Goal: Task Accomplishment & Management: Manage account settings

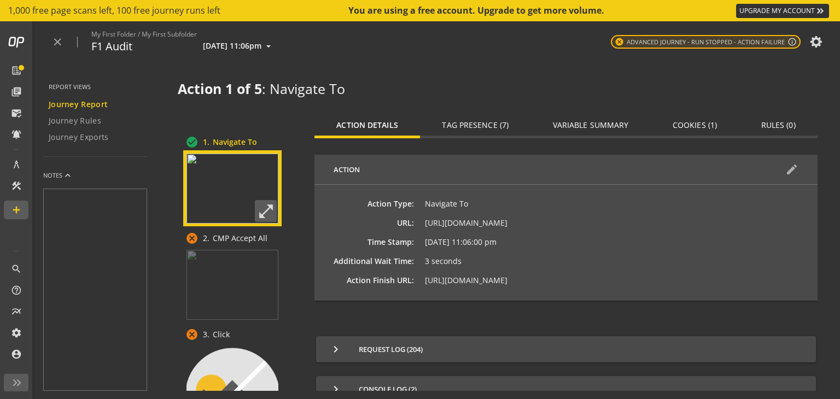
click at [475, 121] on span "Tag Presence (7)" at bounding box center [475, 125] width 67 height 8
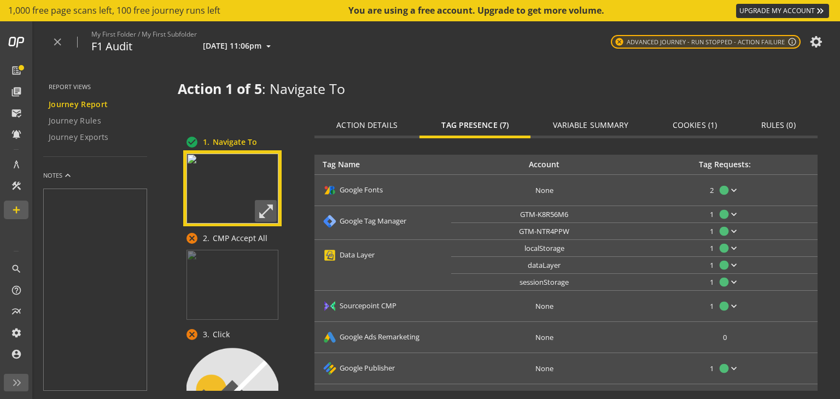
scroll to position [46, 0]
click at [543, 243] on span "localStorage" at bounding box center [544, 246] width 40 height 10
click at [728, 241] on mat-icon "keyboard_arrow_down" at bounding box center [733, 246] width 11 height 11
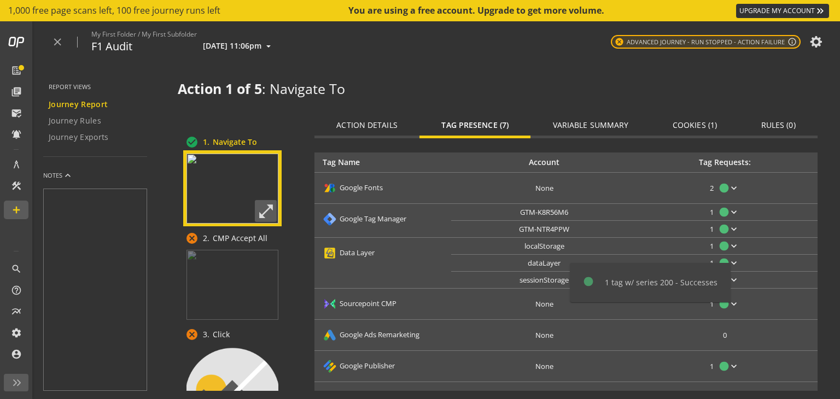
click at [654, 279] on div "1 tag w/ series 200 - Successes" at bounding box center [661, 282] width 113 height 11
drag, startPoint x: 448, startPoint y: 194, endPoint x: 371, endPoint y: 121, distance: 106.0
click at [371, 121] on div at bounding box center [420, 199] width 840 height 399
click at [371, 121] on span "Action Details" at bounding box center [366, 125] width 61 height 8
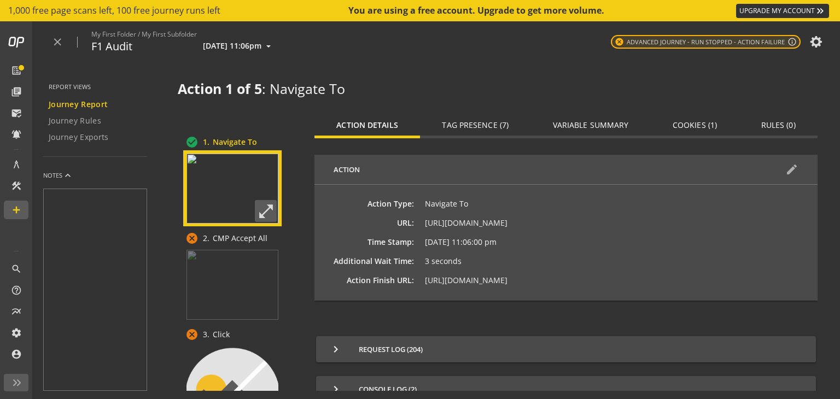
click at [371, 121] on span "Action Details" at bounding box center [366, 125] width 61 height 8
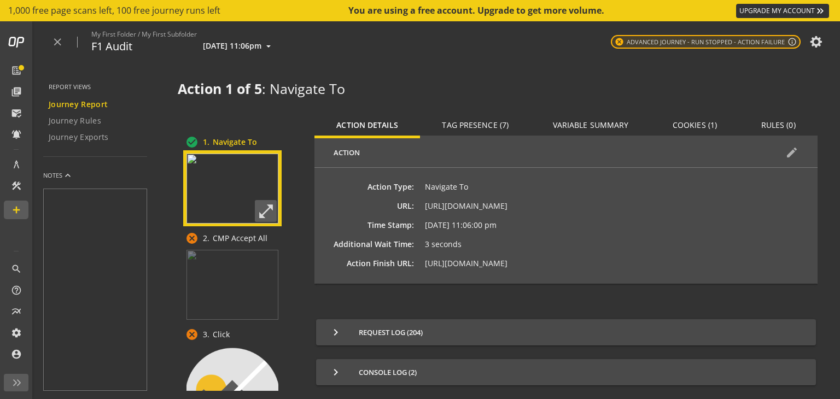
click at [690, 121] on span "Cookies (1)" at bounding box center [695, 125] width 44 height 8
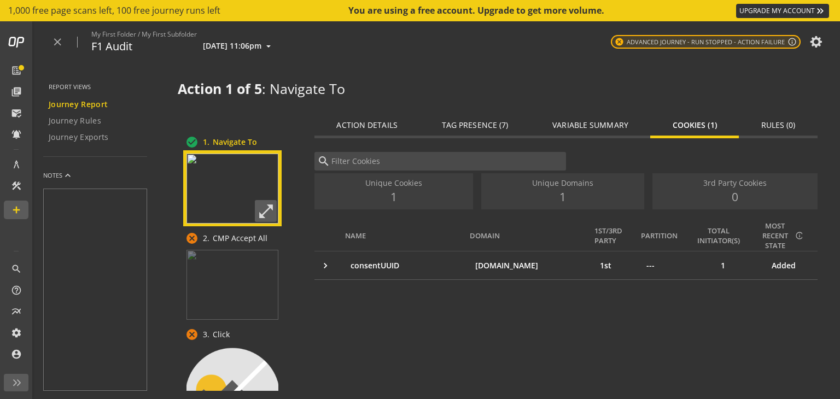
click at [602, 129] on span "Variable Summary" at bounding box center [590, 125] width 76 height 8
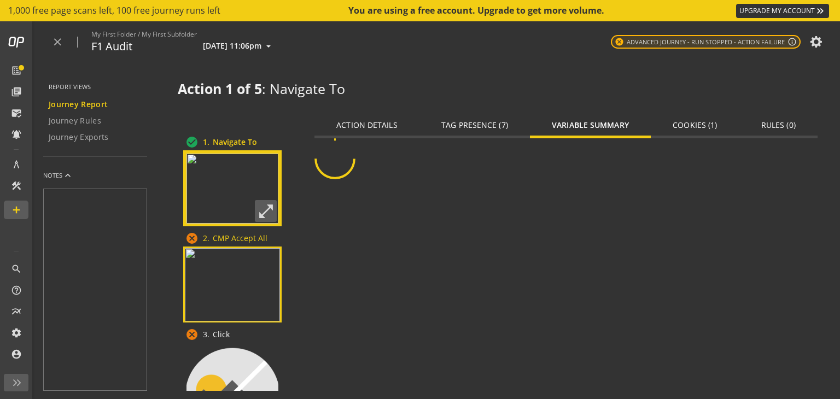
click at [269, 279] on img at bounding box center [232, 284] width 95 height 73
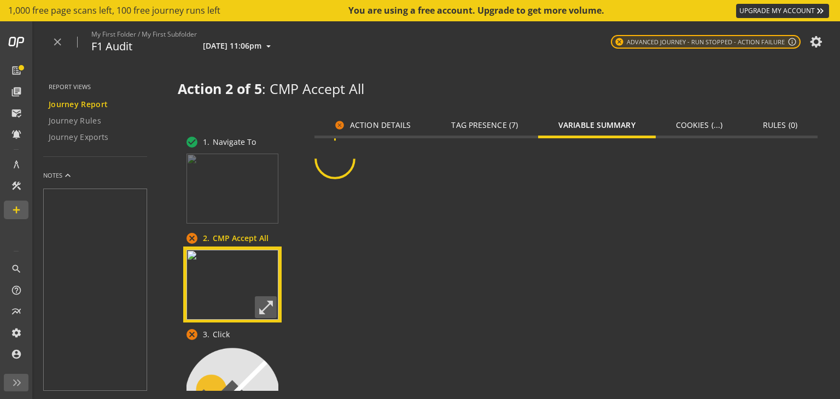
scroll to position [17, 0]
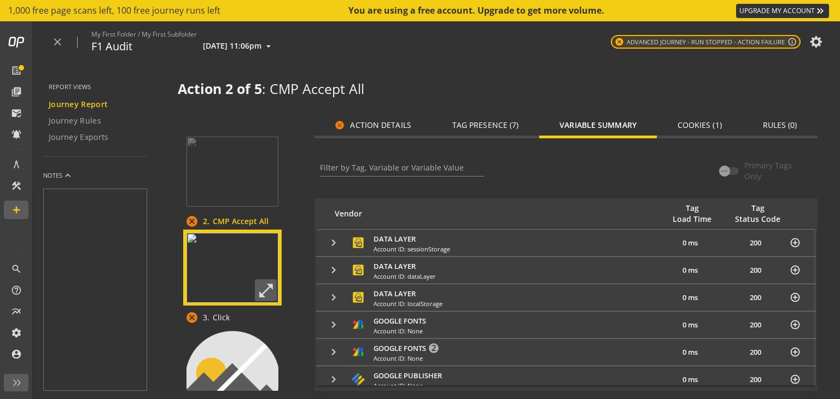
click at [393, 124] on span "cancel Action Details" at bounding box center [373, 125] width 76 height 10
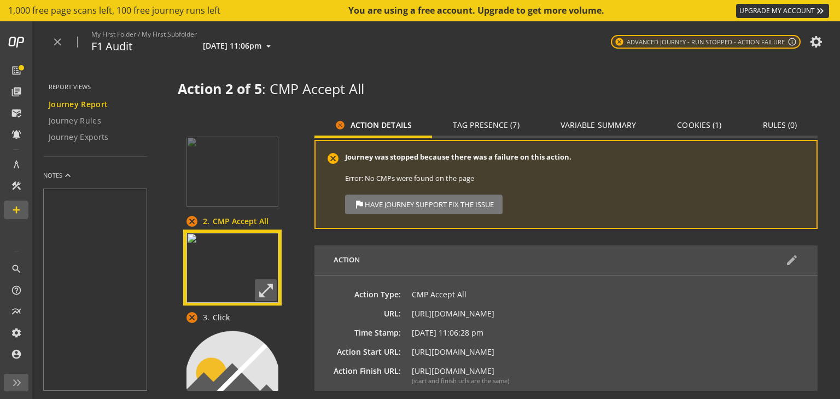
scroll to position [15, 0]
click at [469, 199] on span "flag Have Journey Support Fix The Issue" at bounding box center [424, 204] width 140 height 20
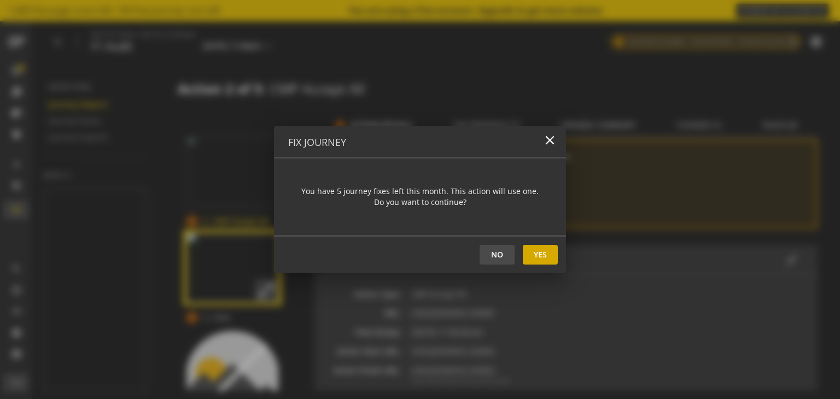
click at [545, 252] on span at bounding box center [540, 255] width 35 height 26
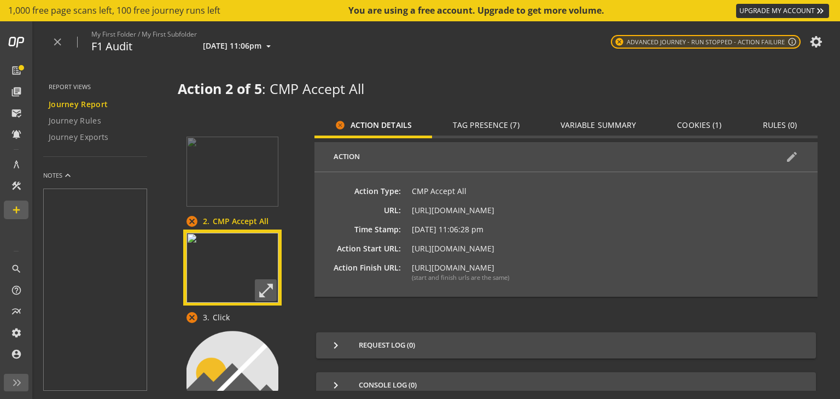
scroll to position [131, 0]
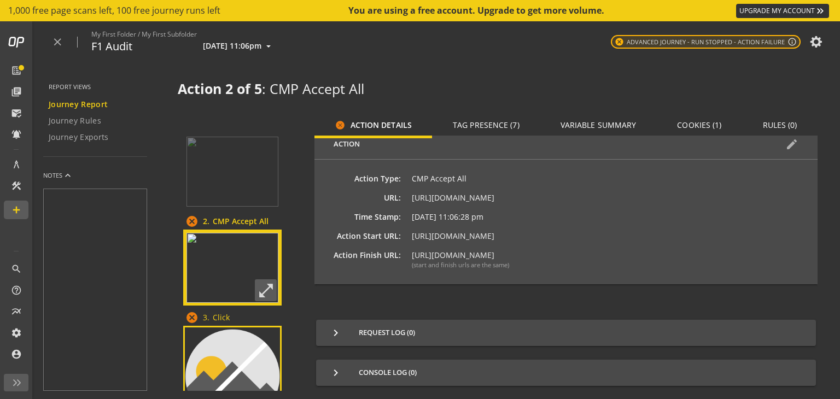
click at [253, 348] on img at bounding box center [232, 377] width 95 height 98
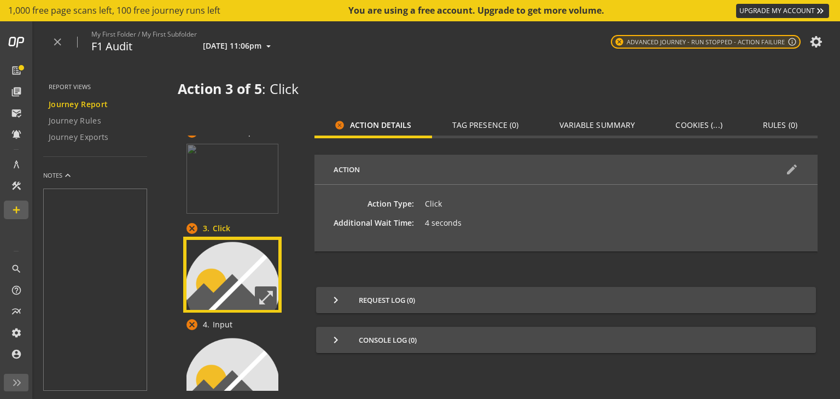
scroll to position [113, 0]
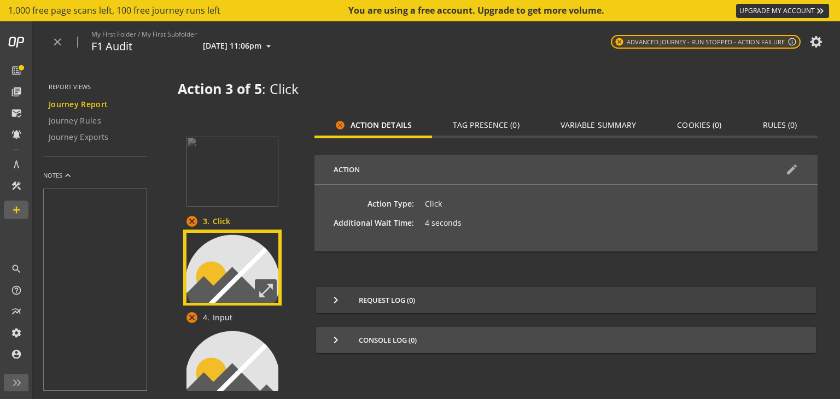
click at [428, 295] on span "keyboard_arrow_right Request Log (0)" at bounding box center [563, 300] width 469 height 13
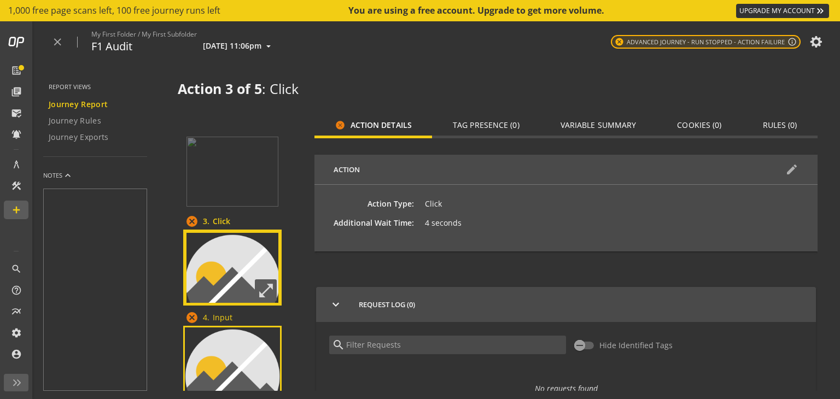
scroll to position [247, 0]
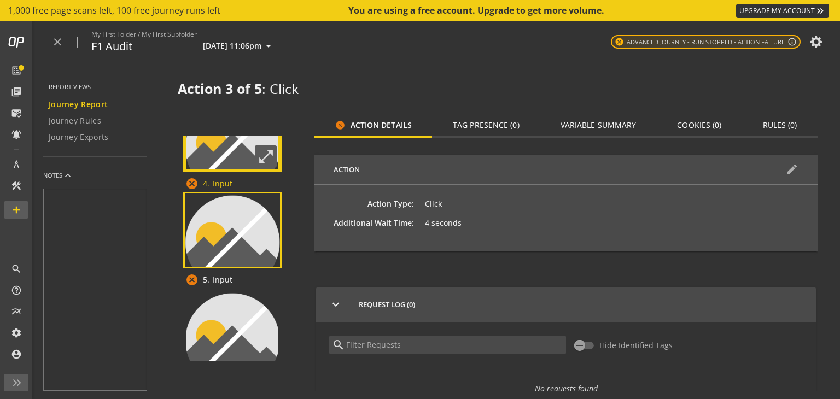
click at [252, 230] on img at bounding box center [232, 243] width 95 height 98
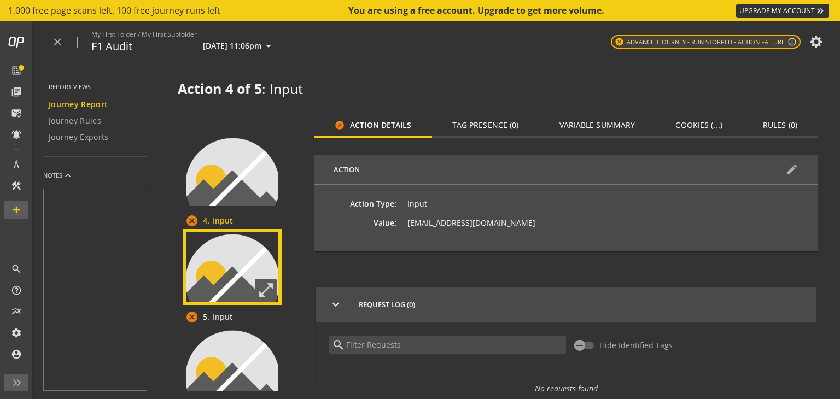
scroll to position [247, 0]
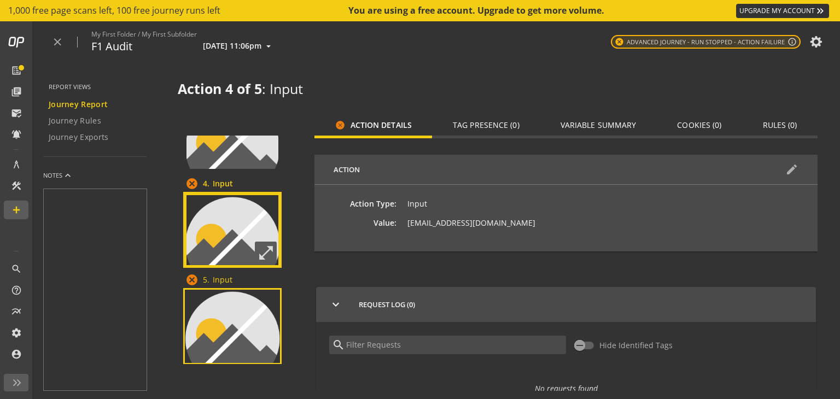
click at [238, 318] on img at bounding box center [232, 339] width 95 height 98
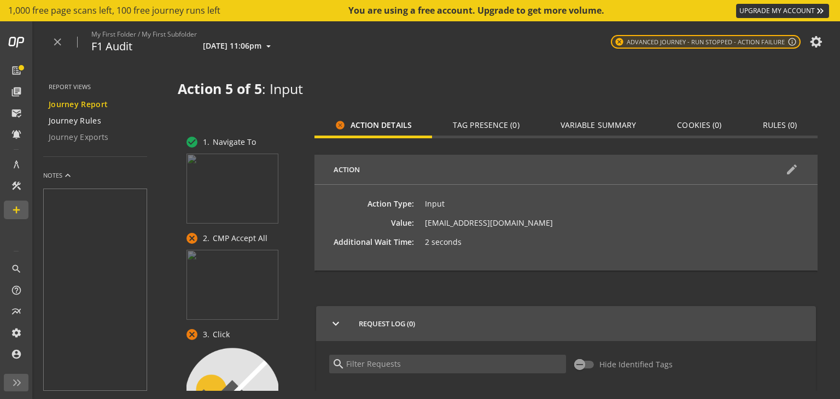
click at [89, 118] on span "Journey Rules" at bounding box center [75, 120] width 53 height 11
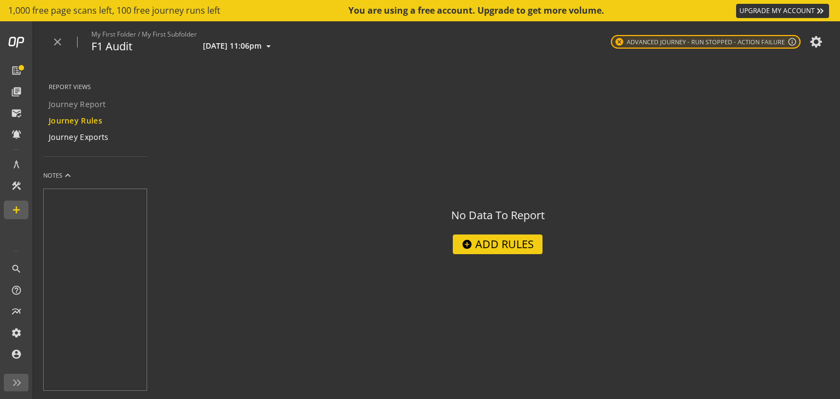
click at [97, 138] on span "Journey Exports" at bounding box center [79, 137] width 60 height 11
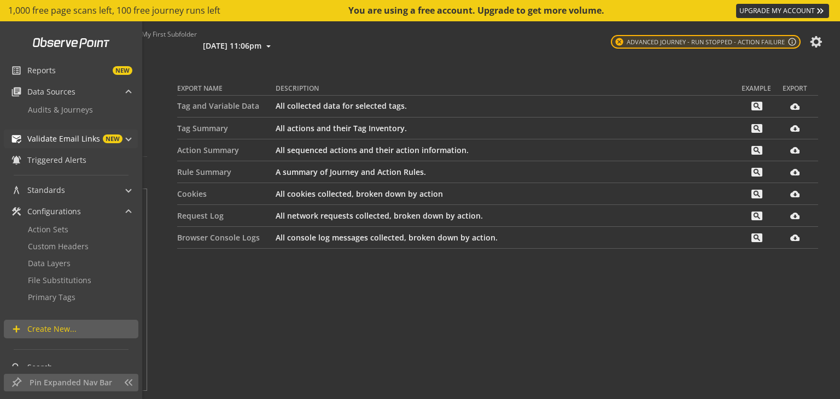
click at [77, 136] on span "Validate Email Links" at bounding box center [63, 138] width 73 height 11
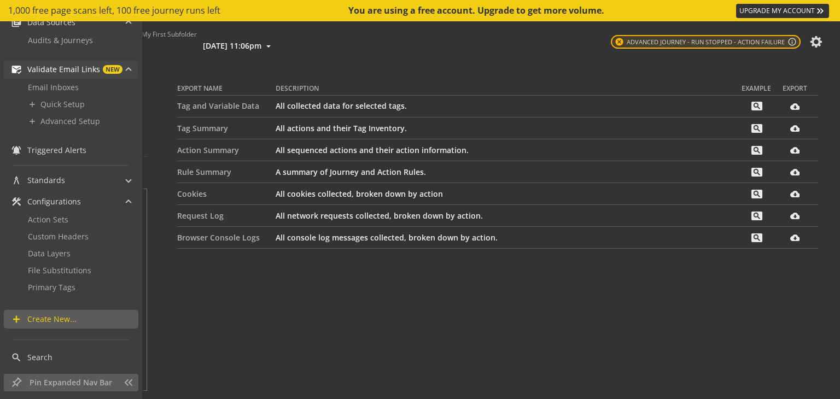
scroll to position [68, 0]
click at [88, 179] on mat-panel-title "architecture Standards" at bounding box center [64, 181] width 107 height 19
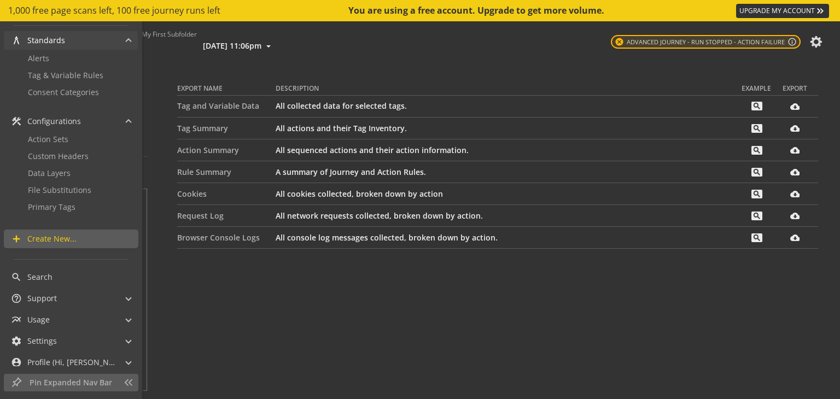
scroll to position [217, 0]
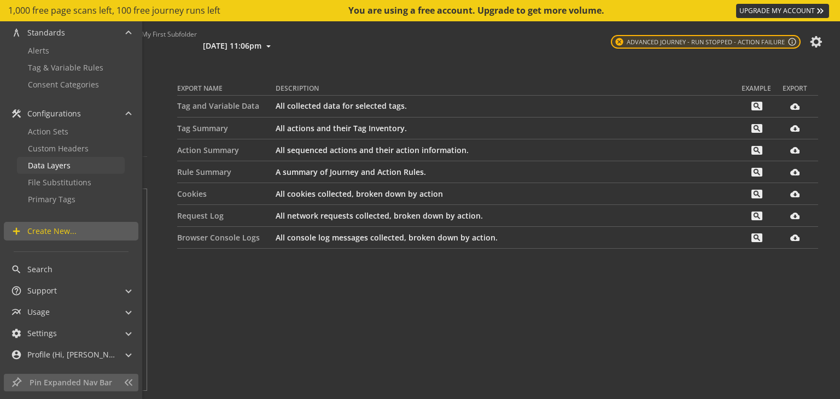
click at [83, 160] on link "Data Layers" at bounding box center [71, 165] width 108 height 17
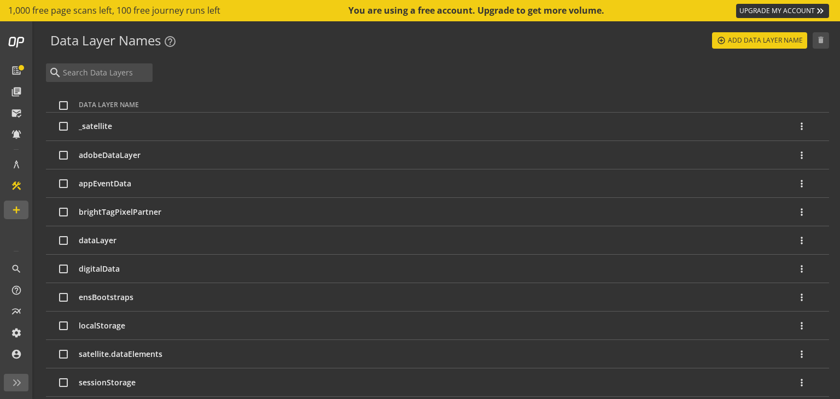
click at [65, 237] on input "checkbox" at bounding box center [63, 240] width 9 height 9
checkbox input "true"
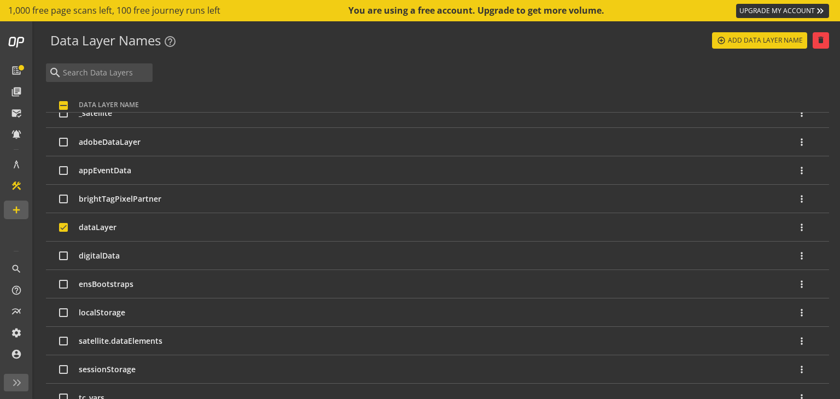
click at [796, 230] on mat-icon "more_vert" at bounding box center [801, 227] width 11 height 11
click at [796, 256] on span "Edit" at bounding box center [797, 257] width 24 height 11
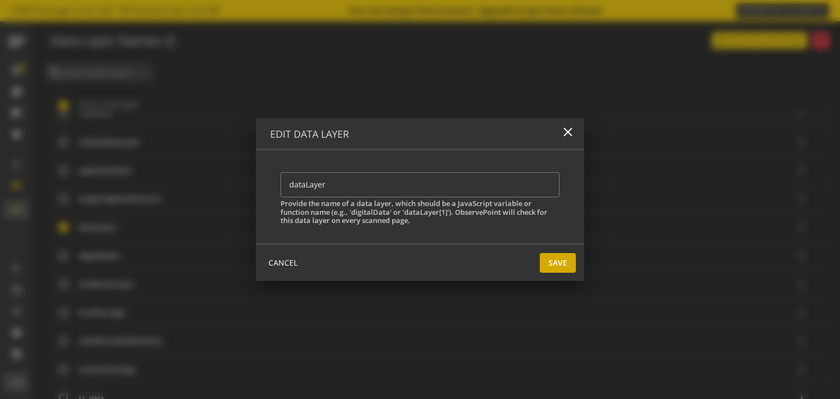
click at [569, 266] on span at bounding box center [558, 263] width 36 height 26
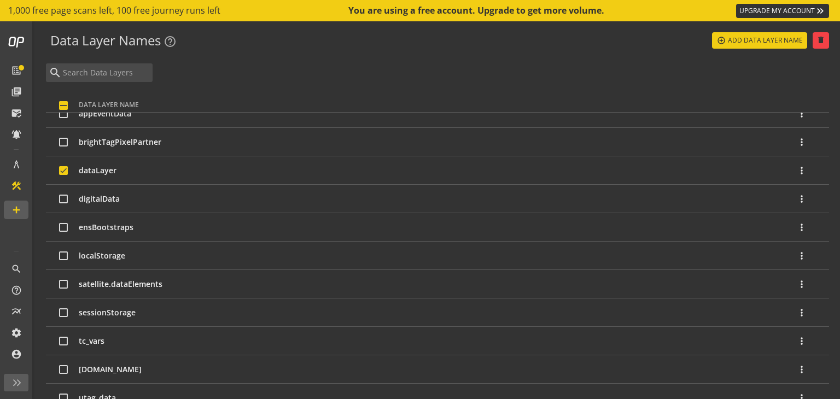
scroll to position [0, 0]
